Goal: Task Accomplishment & Management: Manage account settings

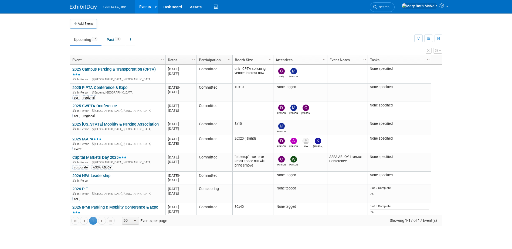
scroll to position [173, 0]
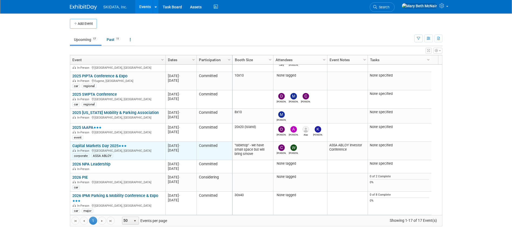
click at [96, 146] on link "Capital Markets Day 2025" at bounding box center [99, 145] width 54 height 5
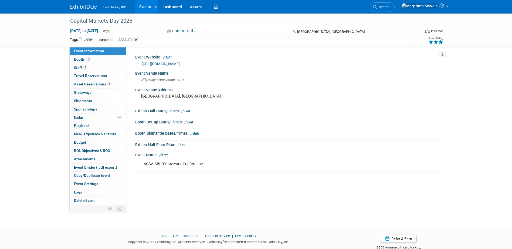
click at [180, 64] on link "[URL][DOMAIN_NAME]" at bounding box center [161, 64] width 38 height 4
click at [161, 63] on link "[URL][DOMAIN_NAME]" at bounding box center [161, 64] width 38 height 4
click at [405, 160] on div "ASSA ABLOY Investor Conference X" at bounding box center [288, 159] width 300 height 3
click at [143, 9] on link "Events" at bounding box center [145, 6] width 20 height 13
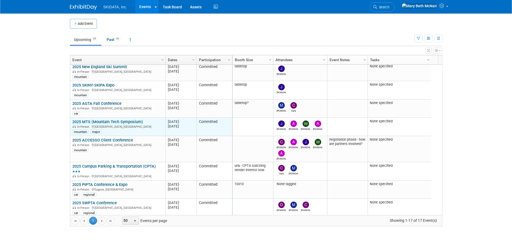
scroll to position [97, 0]
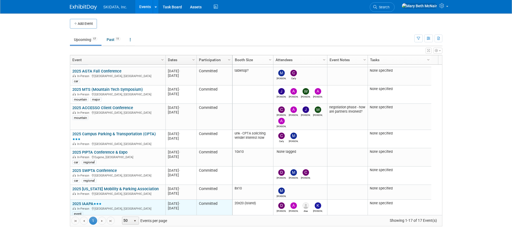
click at [87, 206] on link "2025 IAAPA" at bounding box center [86, 203] width 29 height 5
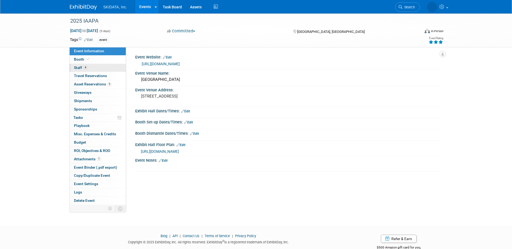
click at [75, 69] on span "Staff 4" at bounding box center [80, 68] width 13 height 4
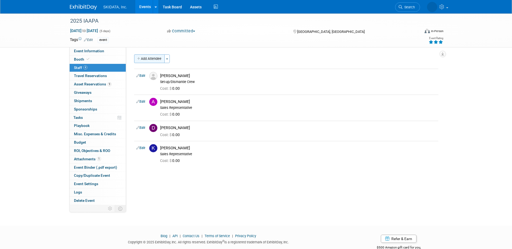
click at [150, 59] on button "Add Attendee" at bounding box center [149, 58] width 30 height 9
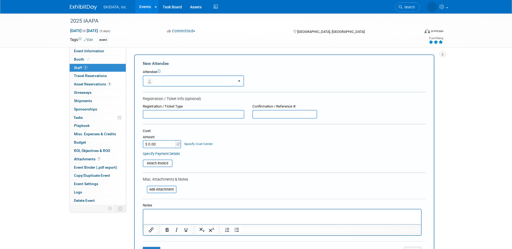
click at [153, 82] on span "button" at bounding box center [150, 81] width 8 height 4
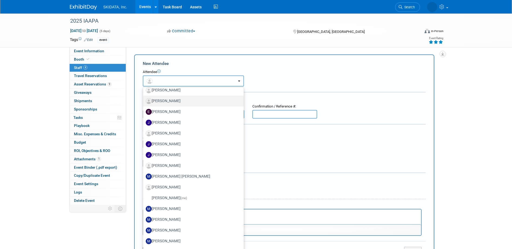
scroll to position [135, 0]
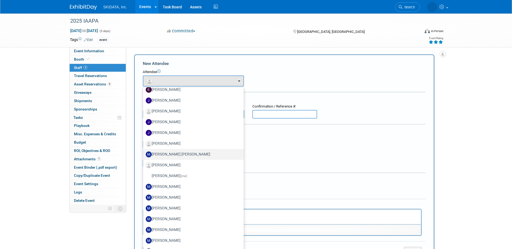
click at [161, 153] on label "Malloy Pohrer" at bounding box center [192, 154] width 93 height 9
click at [144, 153] on input "Malloy Pohrer" at bounding box center [142, 154] width 4 height 4
select select "0f3782e5-e300-4886-835e-092f1c97042b"
select select "4"
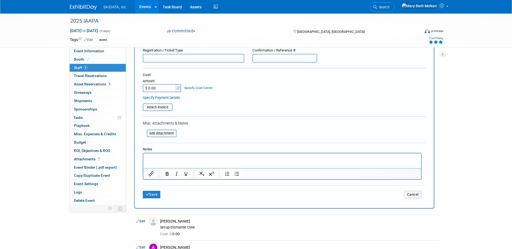
scroll to position [81, 0]
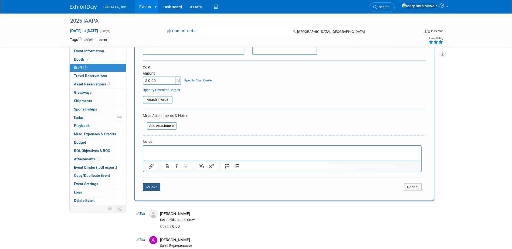
click at [153, 189] on button "Save" at bounding box center [152, 187] width 18 height 8
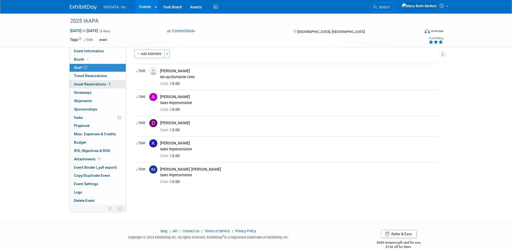
scroll to position [0, 0]
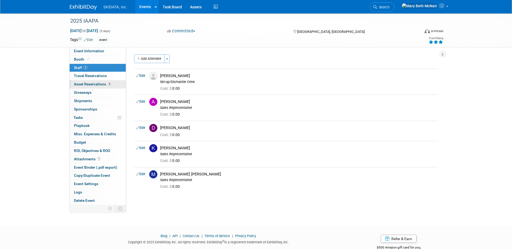
click at [85, 83] on span "Asset Reservations 9" at bounding box center [92, 84] width 37 height 4
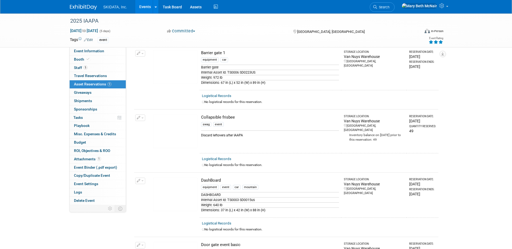
scroll to position [54, 0]
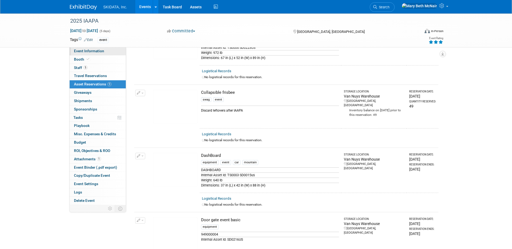
click at [81, 52] on span "Event Information" at bounding box center [89, 51] width 30 height 4
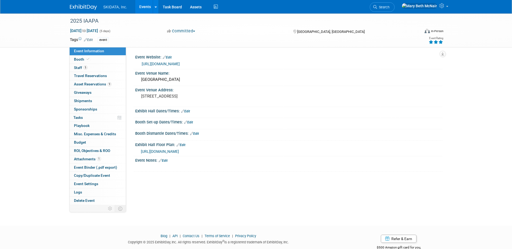
click at [178, 152] on span "https://iaapaexpo25.mapyourshow.com/8_0/exhview/index.cfm?orsearchtype0=exhibit…" at bounding box center [160, 151] width 38 height 4
